Goal: Check status: Check status

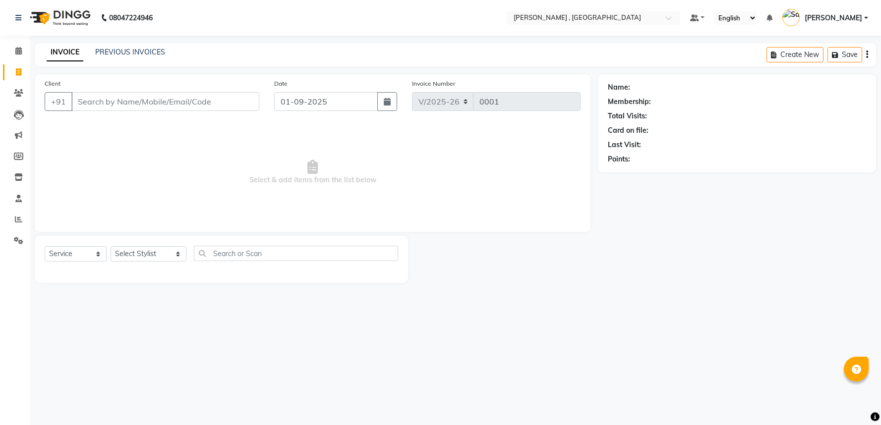
select select "8669"
select select "service"
click at [10, 72] on span at bounding box center [18, 72] width 17 height 11
select select "service"
select select "8669"
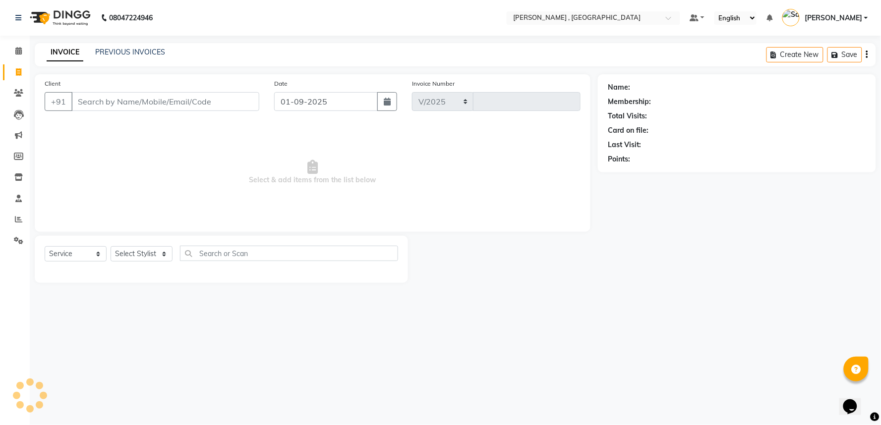
type input "0001"
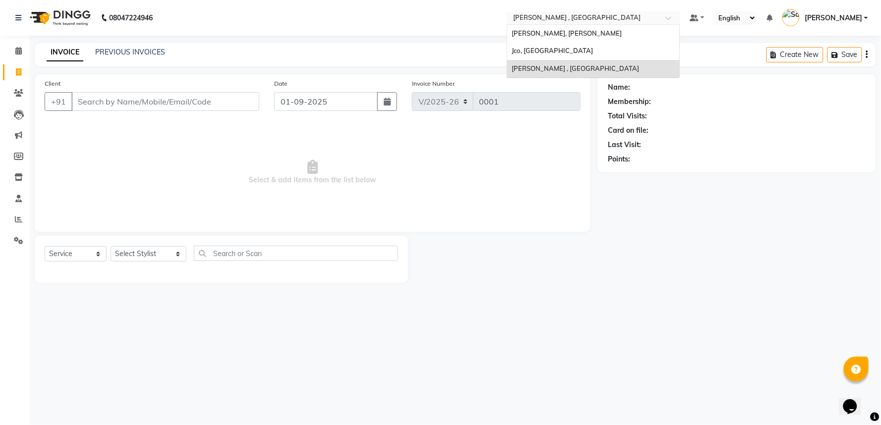
click at [555, 20] on input "text" at bounding box center [583, 19] width 144 height 10
click at [590, 36] on span "[PERSON_NAME], [PERSON_NAME]" at bounding box center [567, 33] width 110 height 8
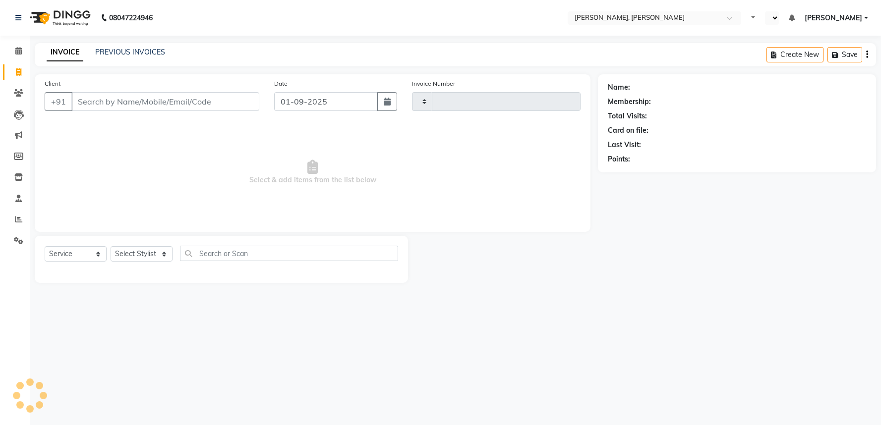
select select "service"
select select "en"
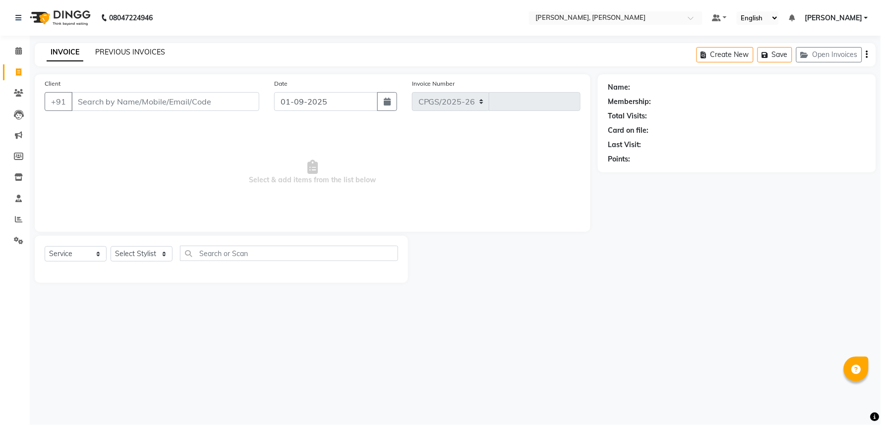
click at [159, 51] on link "PREVIOUS INVOICES" at bounding box center [130, 52] width 70 height 9
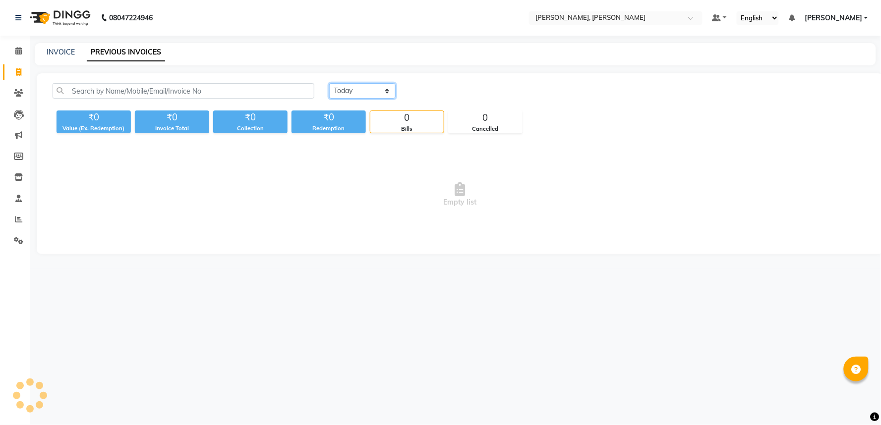
click at [371, 94] on select "Today Yesterday Custom Range" at bounding box center [362, 90] width 66 height 15
select select "range"
click at [329, 83] on select "Today Yesterday Custom Range" at bounding box center [362, 90] width 66 height 15
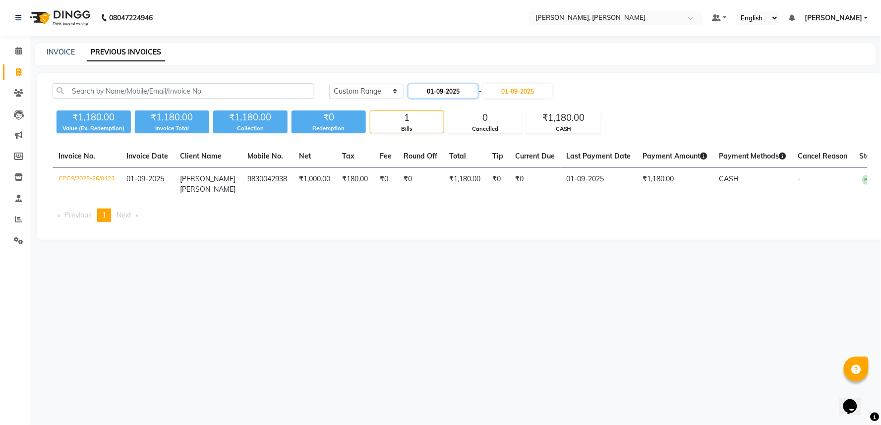
click at [443, 91] on input "01-09-2025" at bounding box center [442, 91] width 69 height 14
select select "9"
select select "2025"
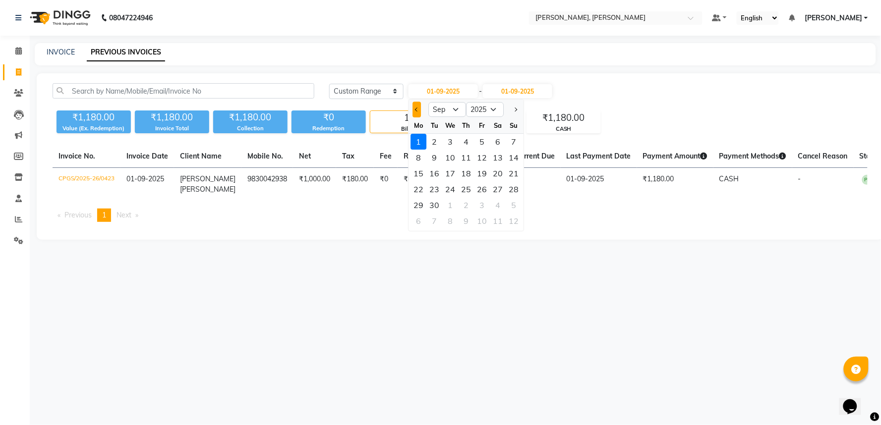
click at [419, 111] on div at bounding box center [418, 110] width 20 height 16
click at [414, 107] on button "Previous month" at bounding box center [416, 110] width 8 height 16
select select "8"
drag, startPoint x: 482, startPoint y: 138, endPoint x: 487, endPoint y: 129, distance: 9.5
click at [483, 138] on div "1" at bounding box center [482, 142] width 16 height 16
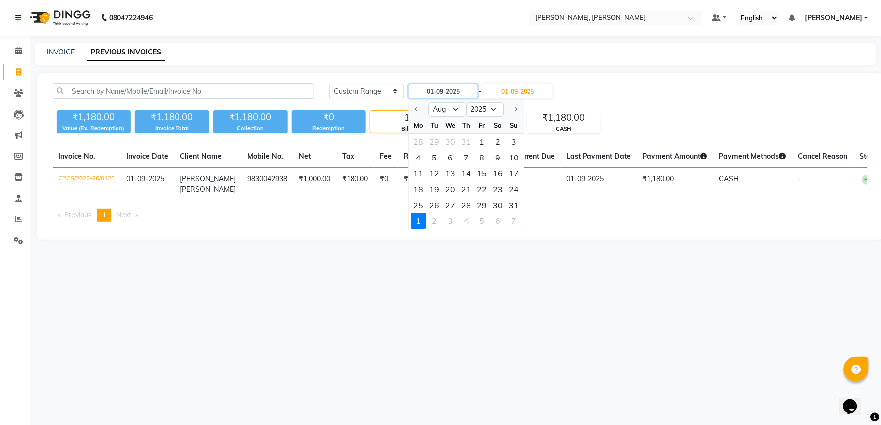
type input "[DATE]"
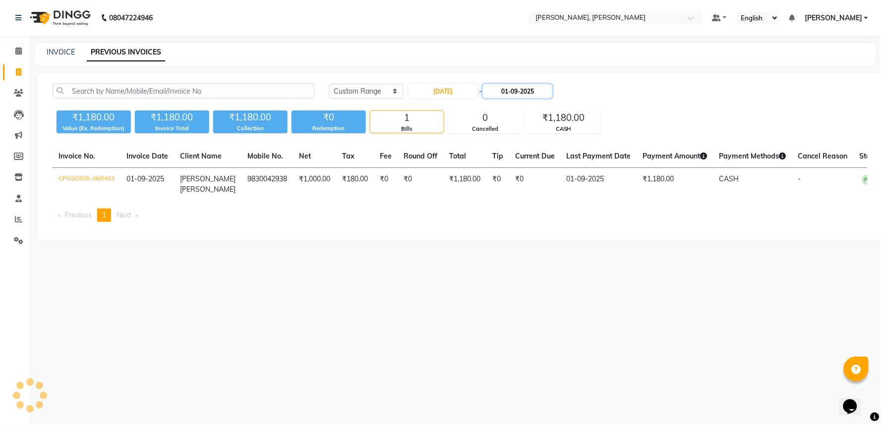
click at [507, 96] on input "01-09-2025" at bounding box center [517, 91] width 69 height 14
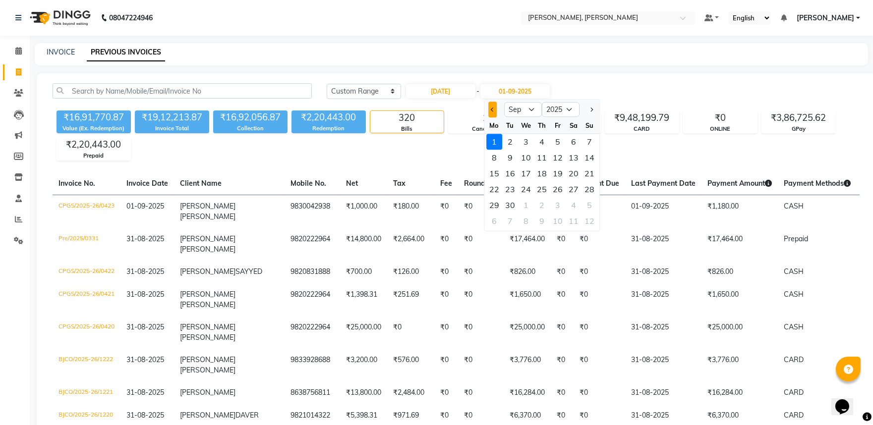
click at [493, 109] on span "Previous month" at bounding box center [493, 110] width 4 height 4
select select "8"
click at [591, 207] on div "31" at bounding box center [589, 205] width 16 height 16
type input "31-08-2025"
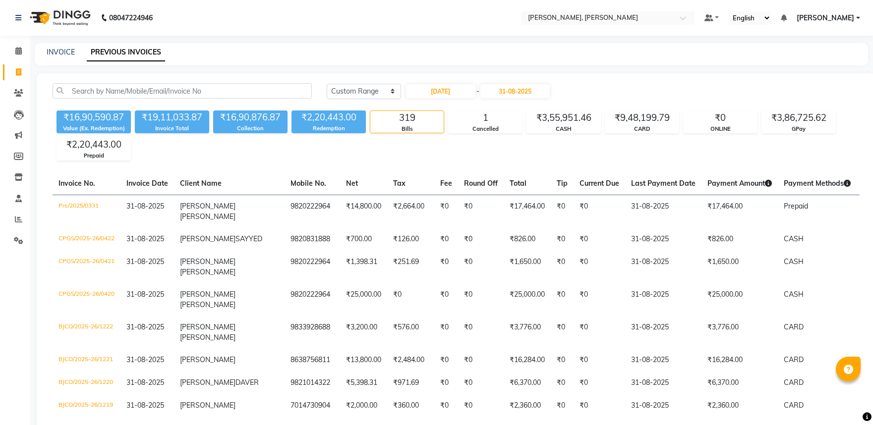
select select "range"
click at [566, 25] on nav "08047224946 Select Location × Jean Claude Olivier, Bandra West Default Panel My…" at bounding box center [436, 18] width 873 height 36
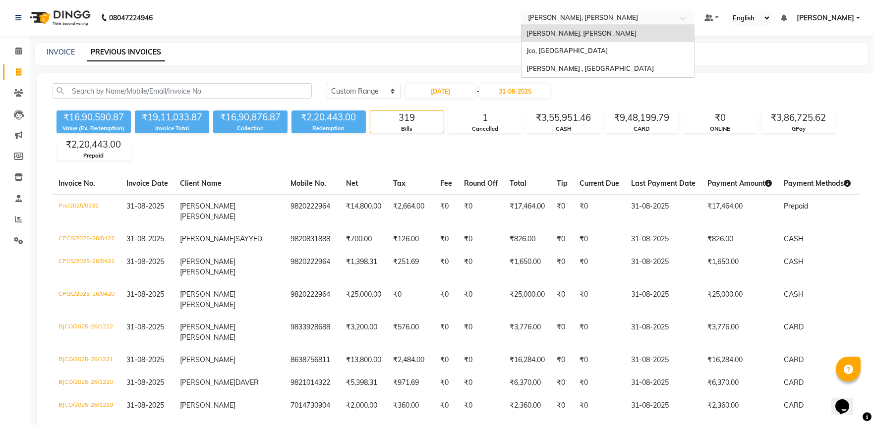
click at [571, 20] on input "text" at bounding box center [598, 19] width 144 height 10
click at [577, 46] on div "Jco, [GEOGRAPHIC_DATA]" at bounding box center [607, 51] width 172 height 18
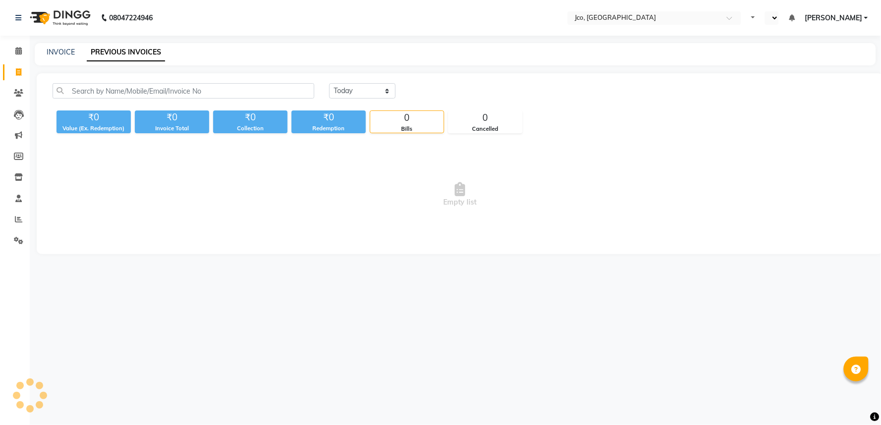
select select "en"
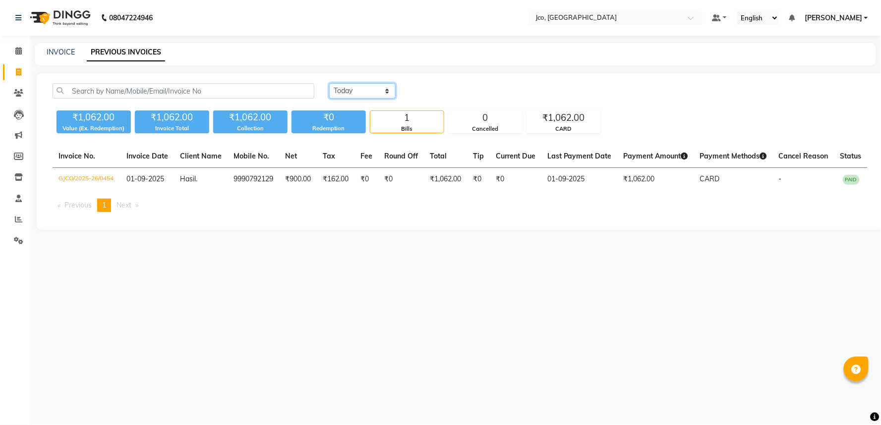
click at [341, 91] on select "[DATE] [DATE] Custom Range" at bounding box center [362, 90] width 66 height 15
select select "range"
click at [329, 83] on select "[DATE] [DATE] Custom Range" at bounding box center [362, 90] width 66 height 15
click at [431, 86] on input "01-09-2025" at bounding box center [442, 91] width 69 height 14
select select "9"
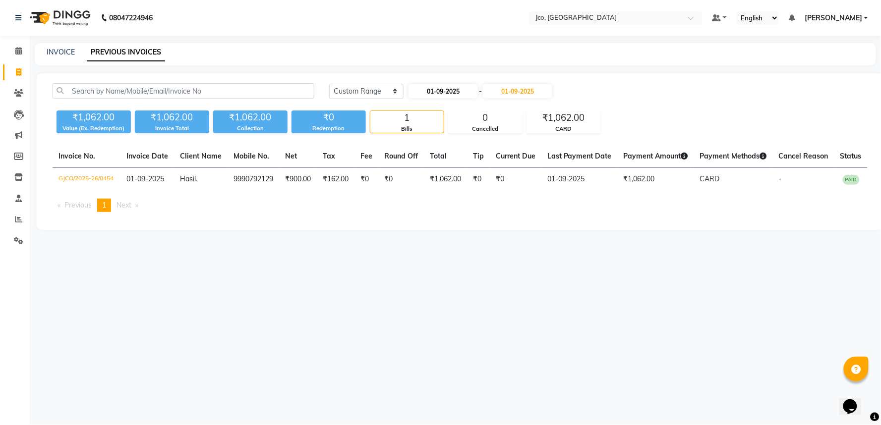
select select "2025"
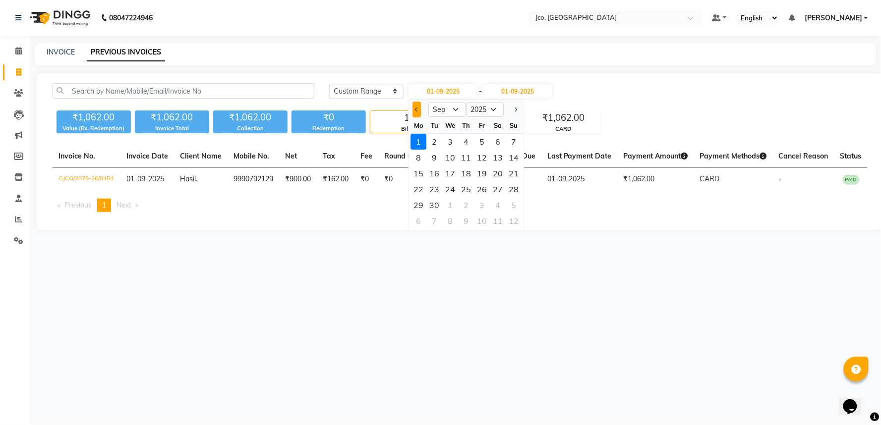
click at [414, 108] on button "Previous month" at bounding box center [416, 110] width 8 height 16
select select "8"
click at [487, 140] on div "1" at bounding box center [482, 142] width 16 height 16
type input "[DATE]"
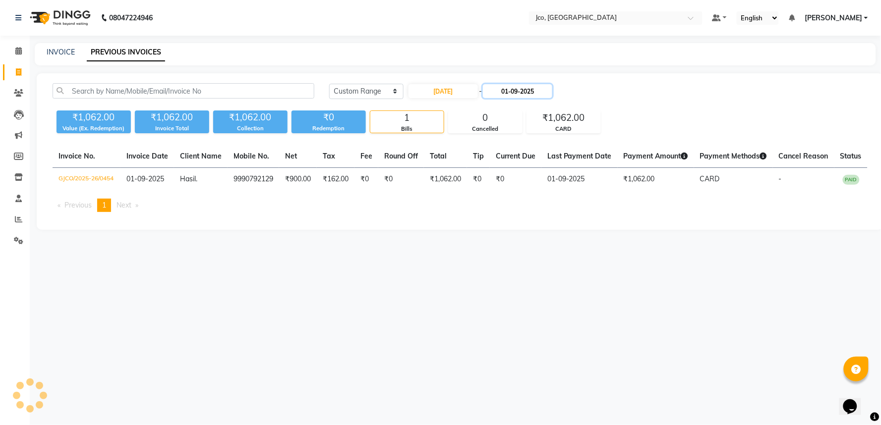
click at [503, 95] on input "01-09-2025" at bounding box center [517, 91] width 69 height 14
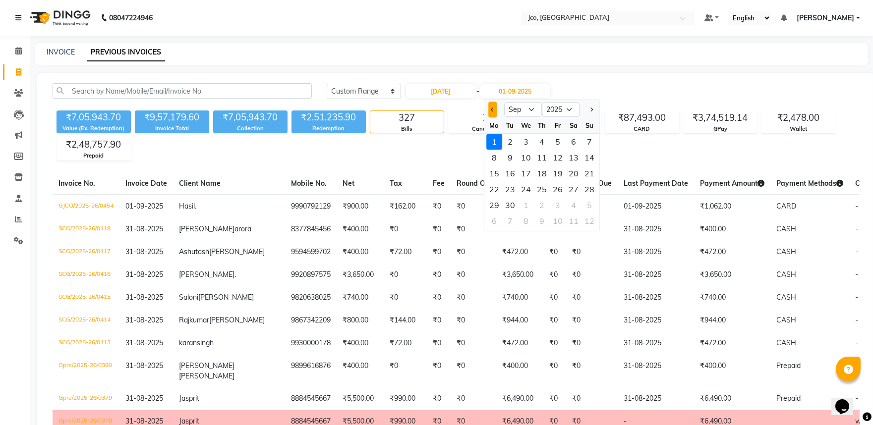
click at [492, 106] on button "Previous month" at bounding box center [492, 110] width 8 height 16
select select "8"
click at [585, 203] on div "31" at bounding box center [589, 205] width 16 height 16
type input "31-08-2025"
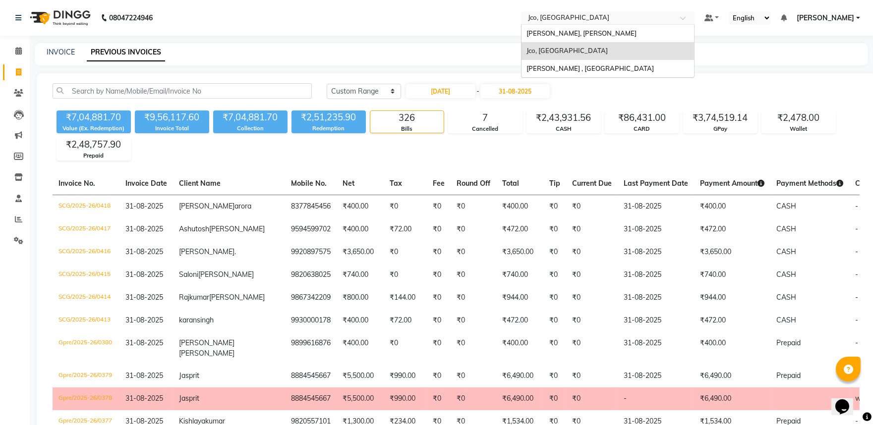
click at [575, 23] on ng-select "Select Location × Jco, [GEOGRAPHIC_DATA] [PERSON_NAME] [PERSON_NAME], [PERSON_N…" at bounding box center [607, 17] width 173 height 13
